Goal: Transaction & Acquisition: Purchase product/service

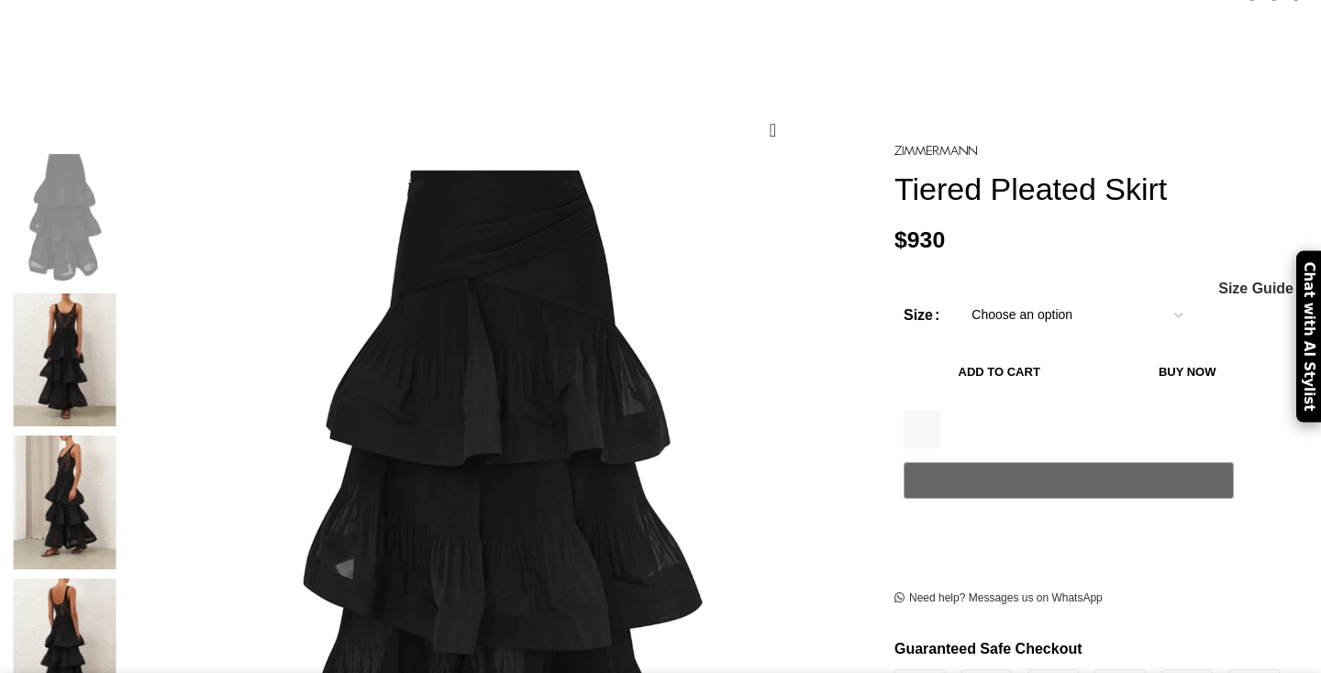
click at [995, 306] on form "Size Choose an option 6 UK 8 UK 10 UK 12 UK 14 UK 16 UK Clear - Tiered Pleated …" at bounding box center [1086, 422] width 367 height 253
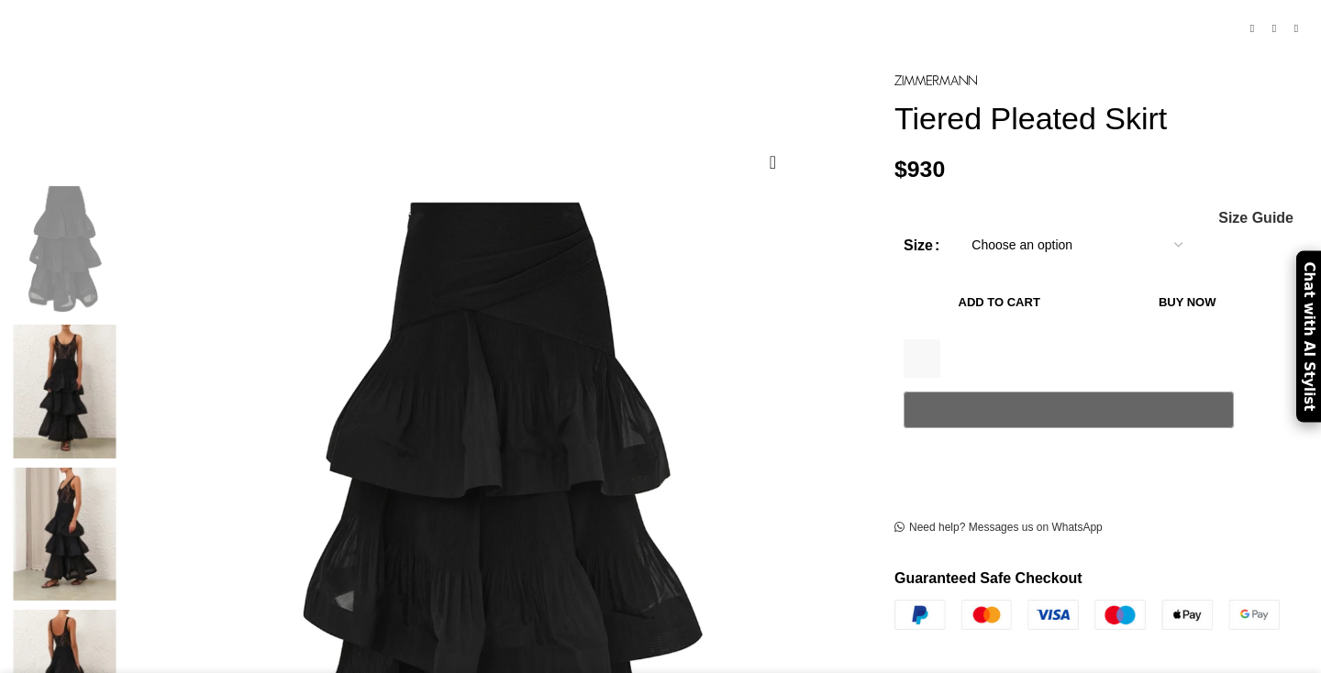
drag, startPoint x: 994, startPoint y: 285, endPoint x: 814, endPoint y: 329, distance: 186.0
click at [994, 285] on button "Add to cart" at bounding box center [998, 301] width 191 height 39
select select "6-[GEOGRAPHIC_DATA]"
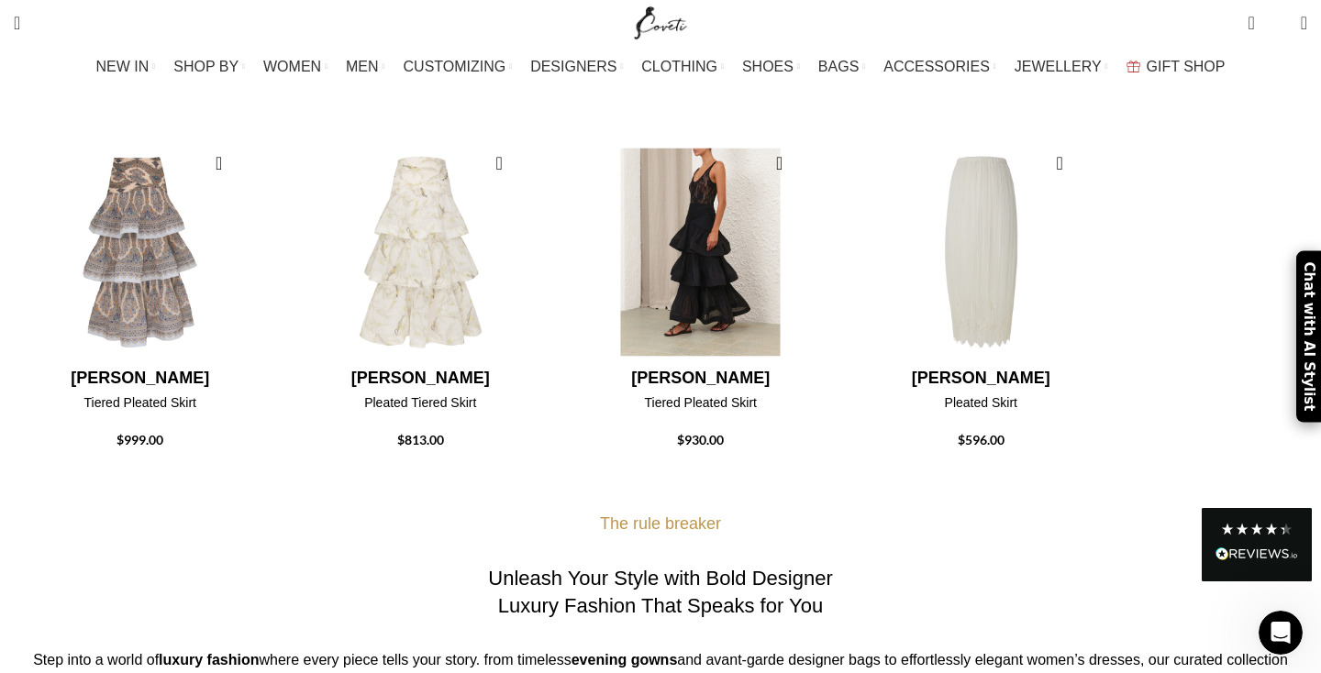
scroll to position [700, 0]
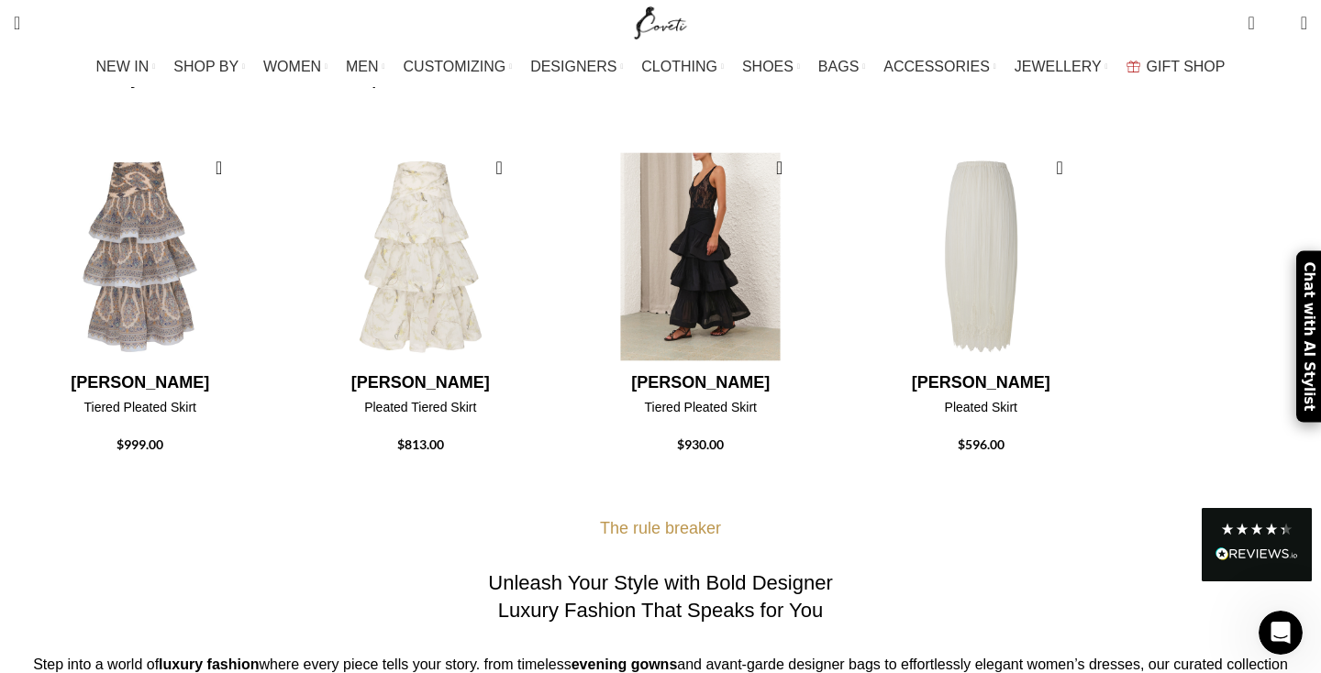
click at [791, 288] on img "3 / 4" at bounding box center [700, 256] width 260 height 227
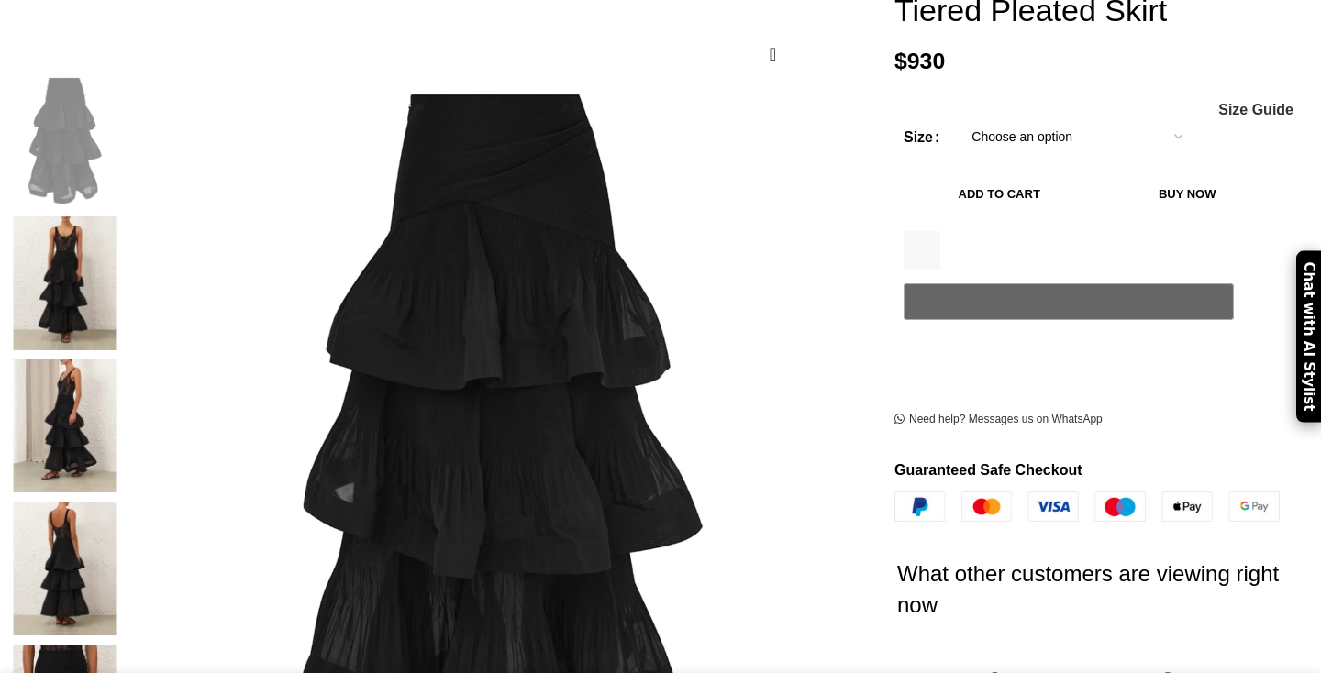
click at [121, 227] on img at bounding box center [65, 283] width 112 height 134
click at [121, 360] on img at bounding box center [65, 427] width 112 height 134
click at [121, 502] on img at bounding box center [65, 569] width 112 height 134
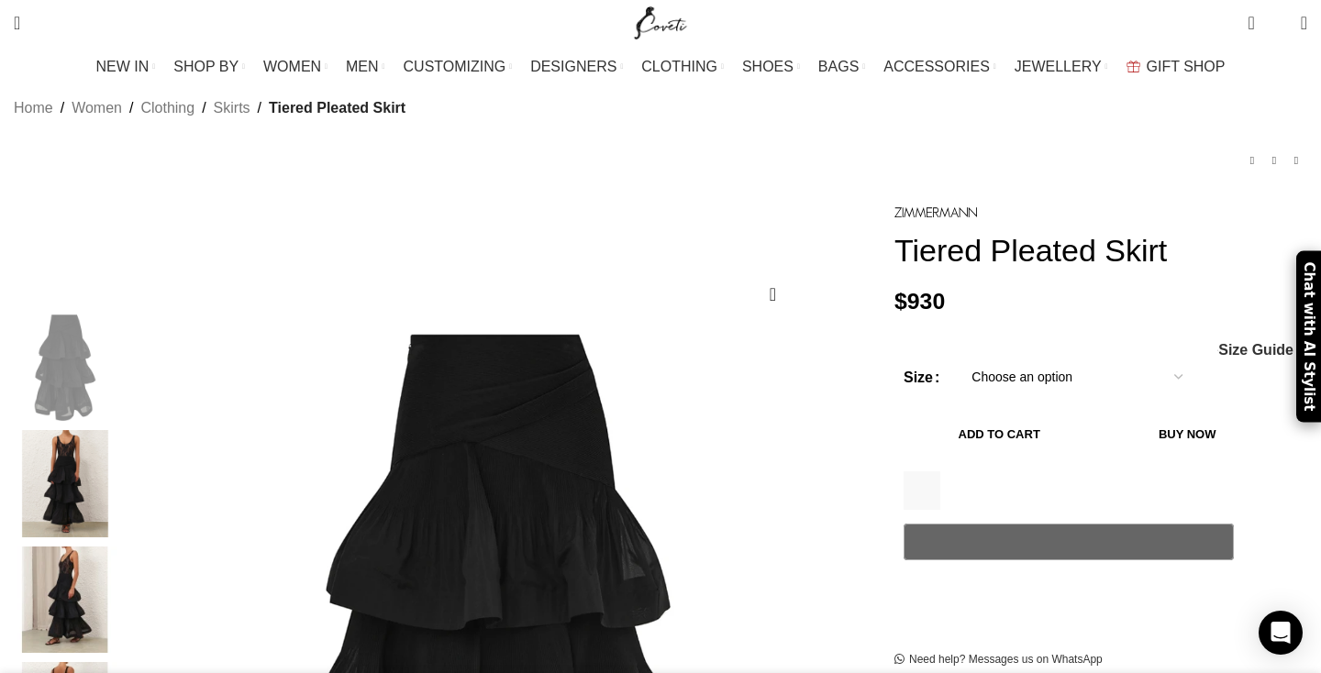
scroll to position [110, 0]
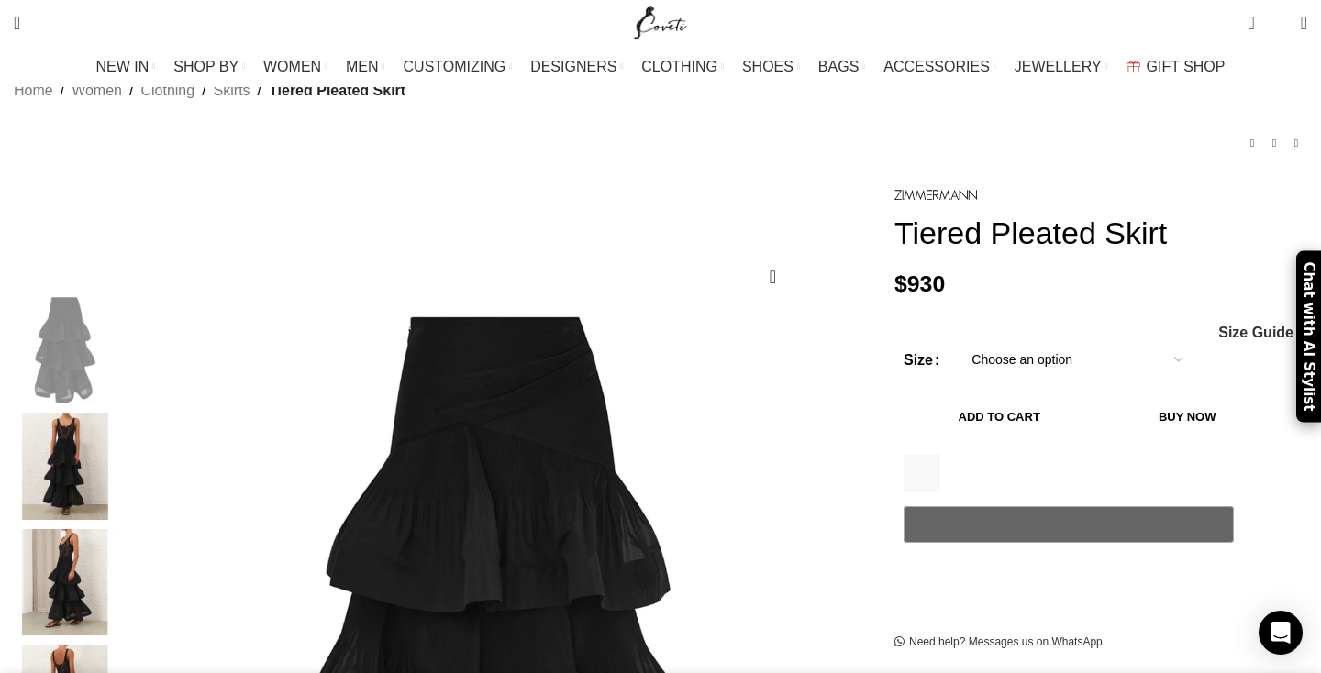
select select "6-[GEOGRAPHIC_DATA]"
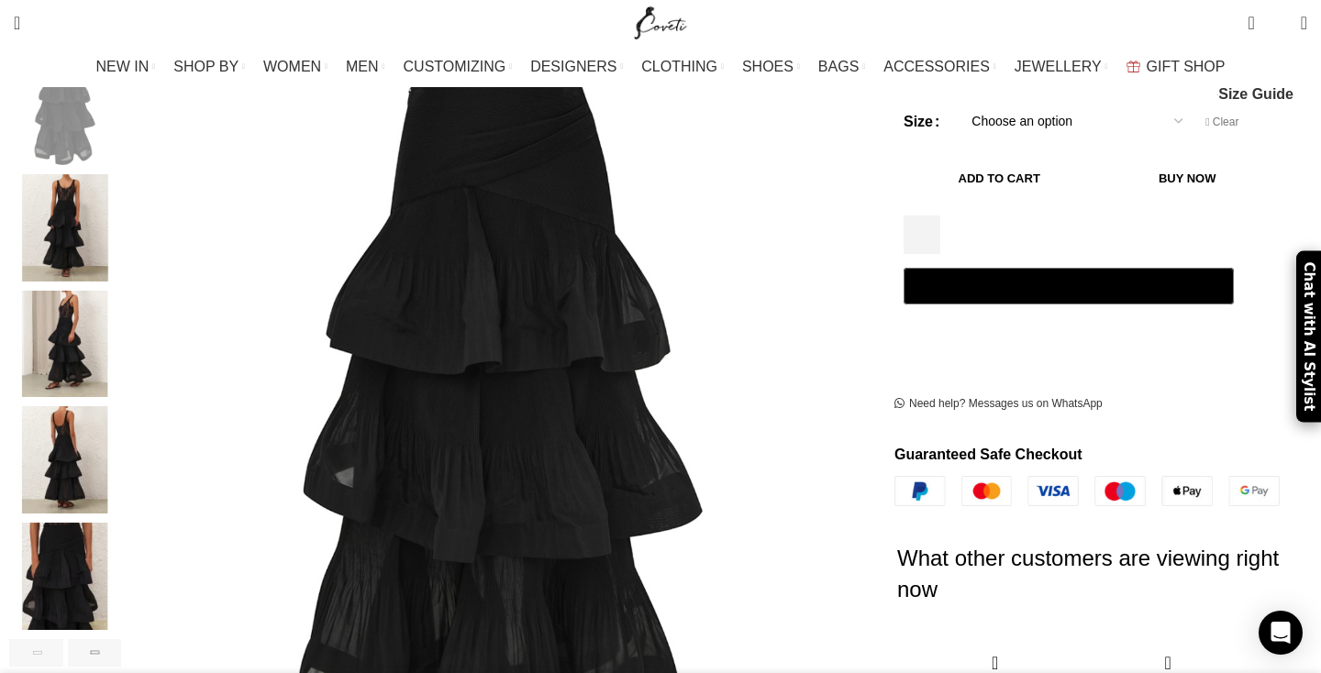
scroll to position [349, 0]
click at [122, 639] on div "Next slide" at bounding box center [95, 653] width 54 height 28
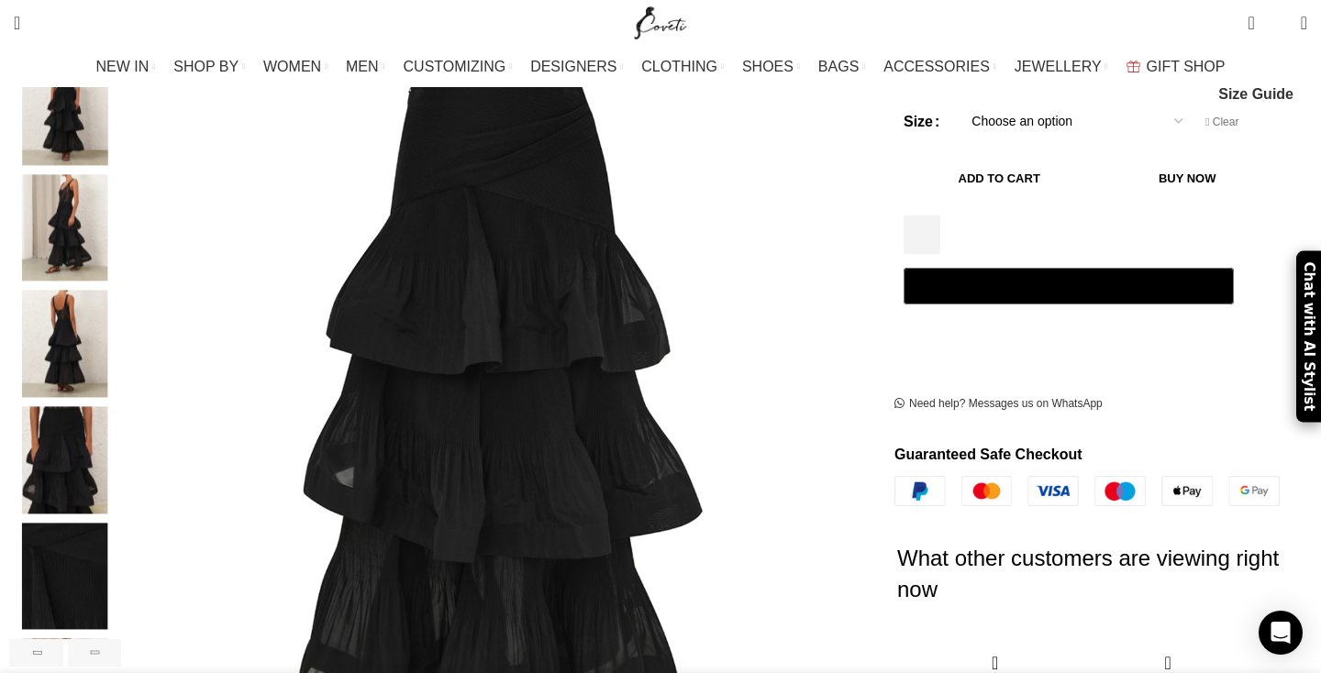
click at [121, 332] on img "4 / 7" at bounding box center [65, 344] width 112 height 107
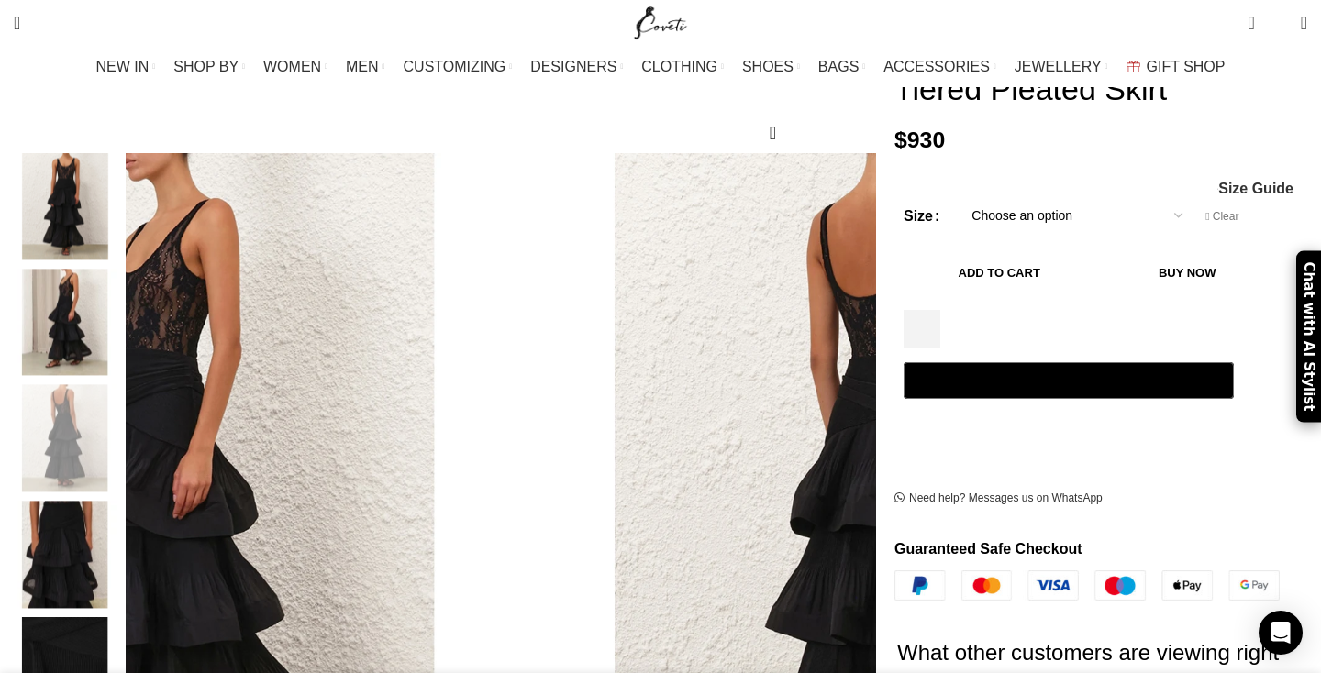
scroll to position [252, 0]
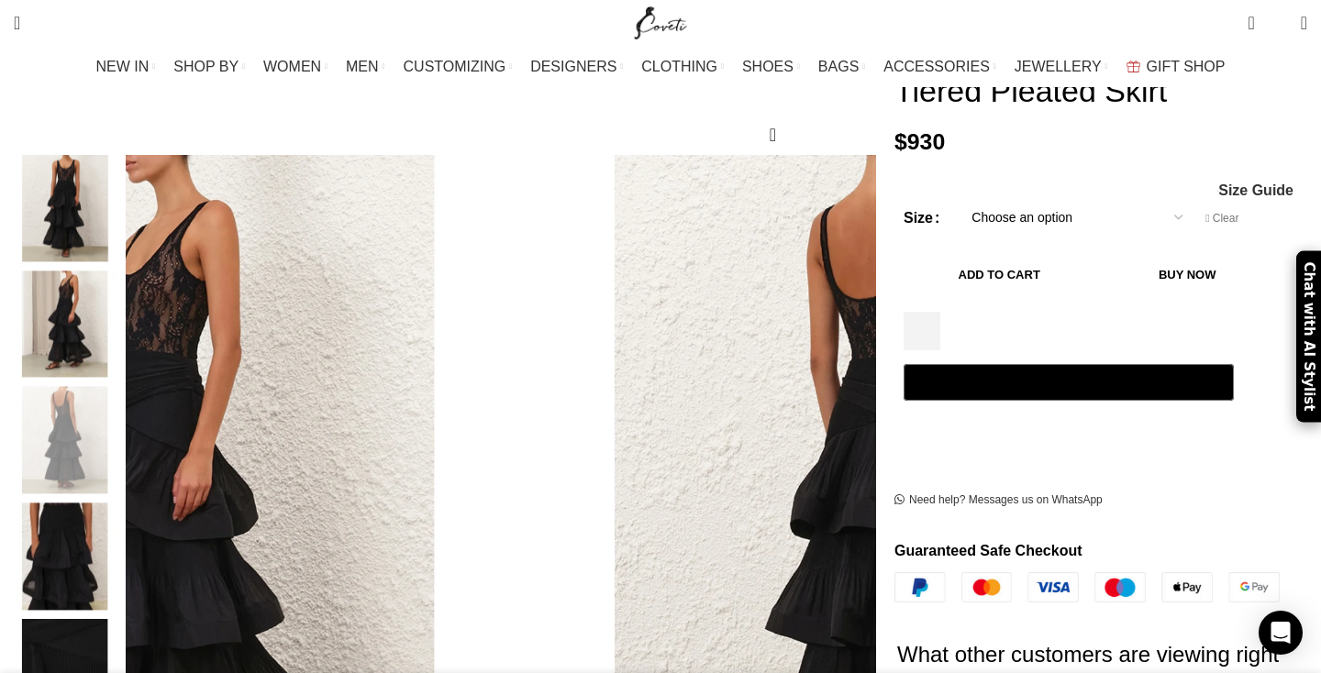
click at [121, 322] on img "3 / 7" at bounding box center [65, 324] width 112 height 107
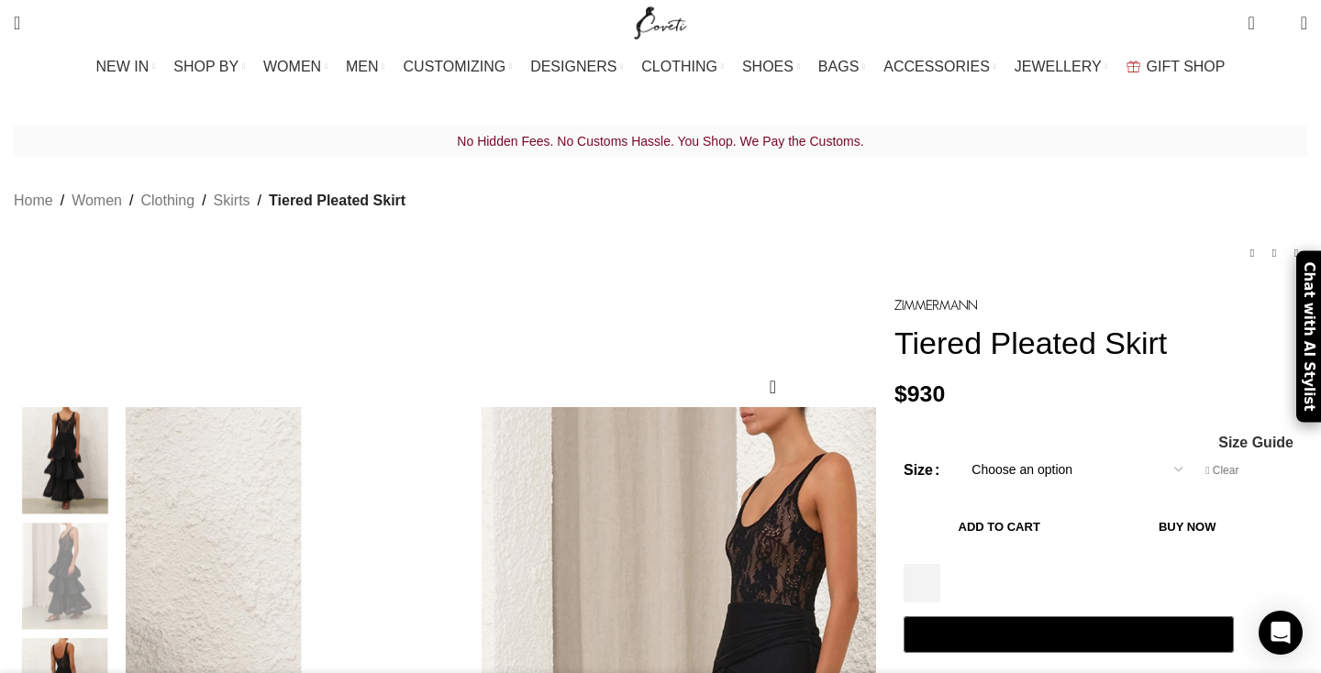
scroll to position [0, 2510]
